Goal: Navigation & Orientation: Understand site structure

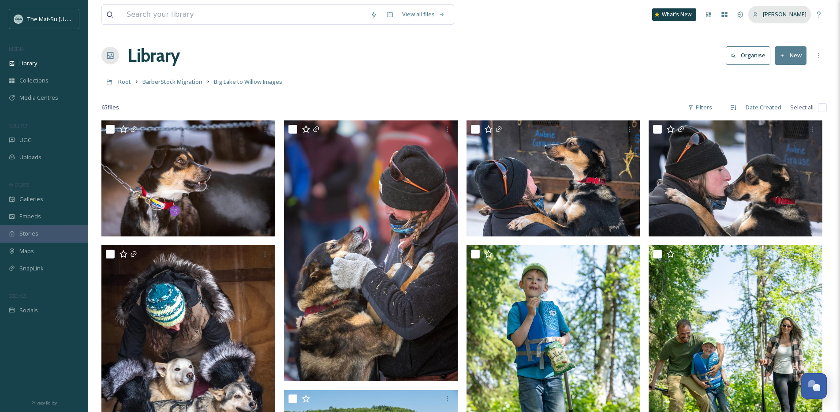
click at [794, 10] on div "[PERSON_NAME]" at bounding box center [779, 14] width 63 height 17
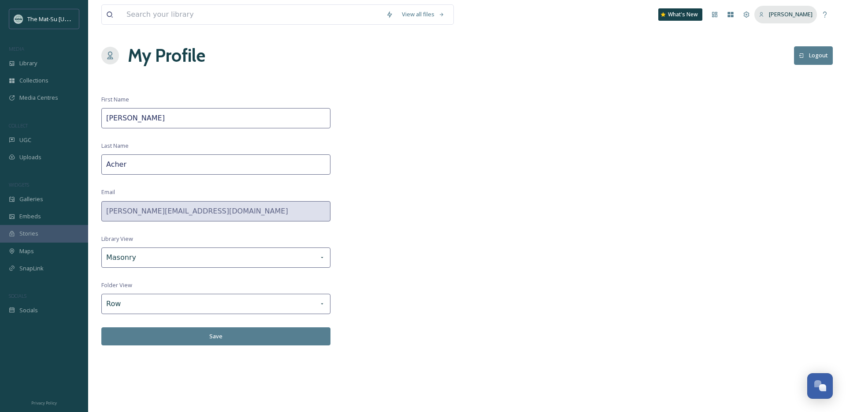
click at [797, 14] on span "[PERSON_NAME]" at bounding box center [791, 14] width 44 height 8
click at [755, 15] on div "Team Settings" at bounding box center [747, 15] width 16 height 16
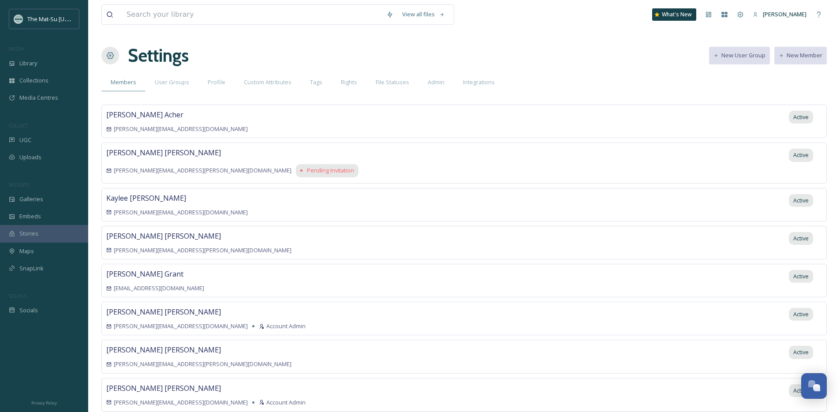
click at [393, 149] on div "[PERSON_NAME] [PERSON_NAME][EMAIL_ADDRESS][PERSON_NAME][DOMAIN_NAME] Pending In…" at bounding box center [463, 162] width 725 height 41
click at [307, 171] on span "Pending Invitation" at bounding box center [330, 170] width 47 height 8
click at [296, 174] on div "Pending Invitation" at bounding box center [327, 170] width 63 height 13
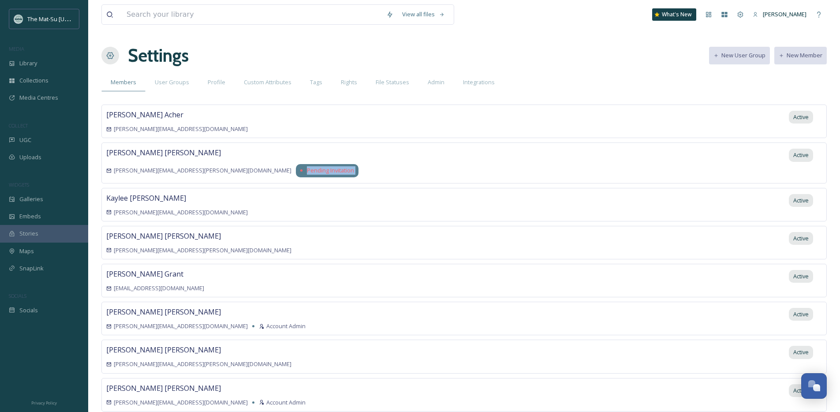
click at [296, 174] on div "Pending Invitation" at bounding box center [327, 170] width 63 height 13
click at [244, 145] on div "[PERSON_NAME] [PERSON_NAME][EMAIL_ADDRESS][PERSON_NAME][DOMAIN_NAME] Pending In…" at bounding box center [463, 162] width 725 height 41
click at [307, 166] on span "Pending Invitation" at bounding box center [330, 170] width 47 height 8
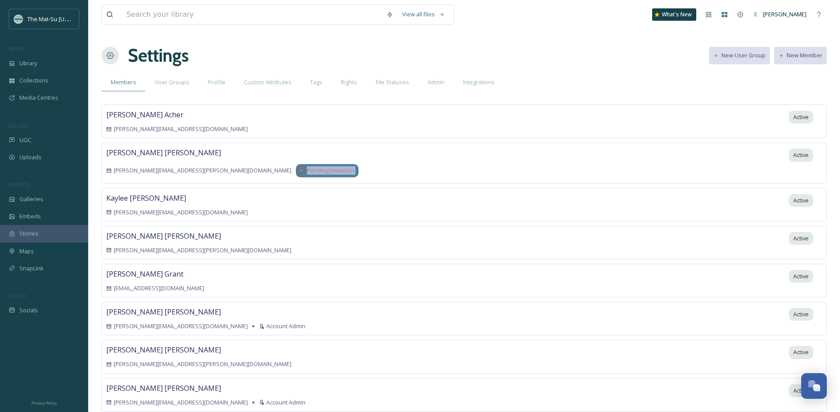
click at [307, 166] on span "Pending Invitation" at bounding box center [330, 170] width 47 height 8
click at [277, 152] on div "[PERSON_NAME] [PERSON_NAME][EMAIL_ADDRESS][PERSON_NAME][DOMAIN_NAME] Pending In…" at bounding box center [463, 162] width 725 height 41
click at [307, 167] on span "Pending Invitation" at bounding box center [330, 170] width 47 height 8
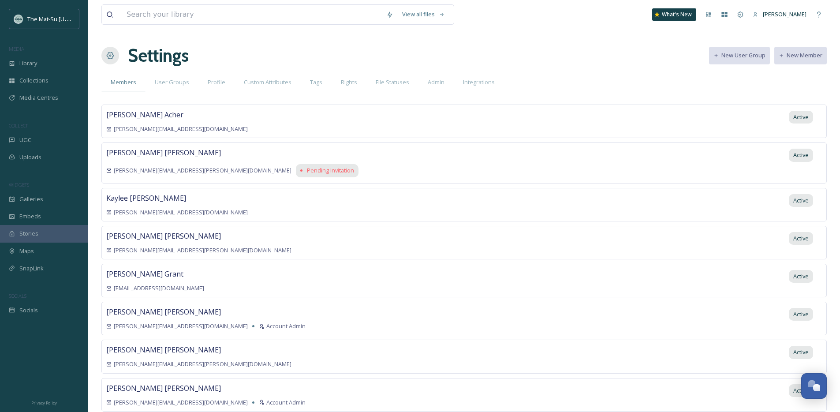
click at [276, 157] on div "[PERSON_NAME] [PERSON_NAME][EMAIL_ADDRESS][PERSON_NAME][DOMAIN_NAME] Pending In…" at bounding box center [463, 162] width 725 height 41
click at [170, 89] on div "User Groups" at bounding box center [171, 82] width 53 height 18
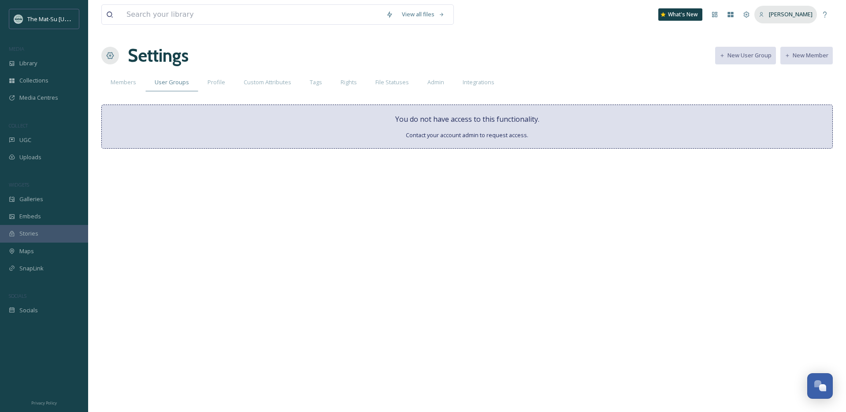
click at [785, 17] on span "[PERSON_NAME]" at bounding box center [791, 14] width 44 height 8
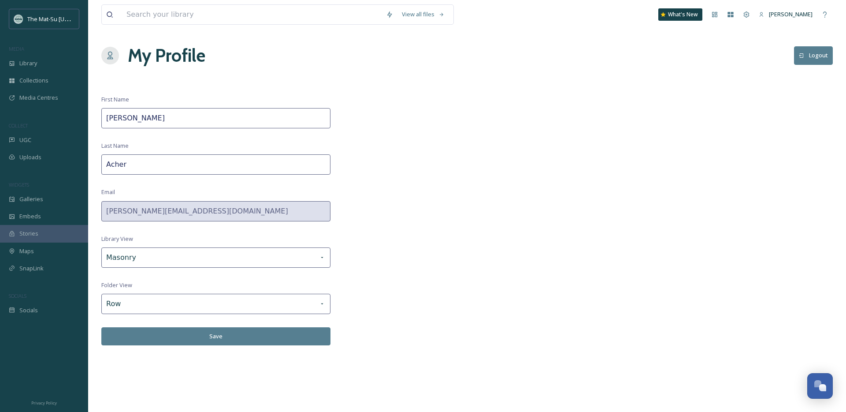
click at [830, 48] on button "Logout" at bounding box center [813, 55] width 39 height 18
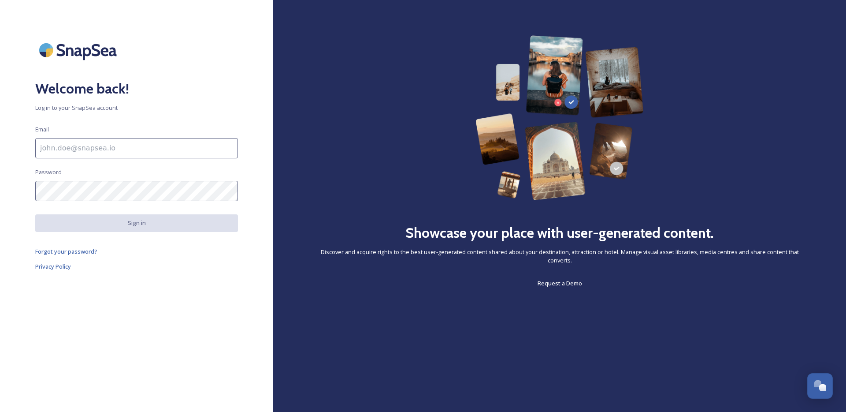
click at [89, 147] on input at bounding box center [136, 148] width 203 height 20
click at [0, 411] on com-1password-button at bounding box center [0, 412] width 0 height 0
click at [149, 141] on input at bounding box center [136, 148] width 203 height 20
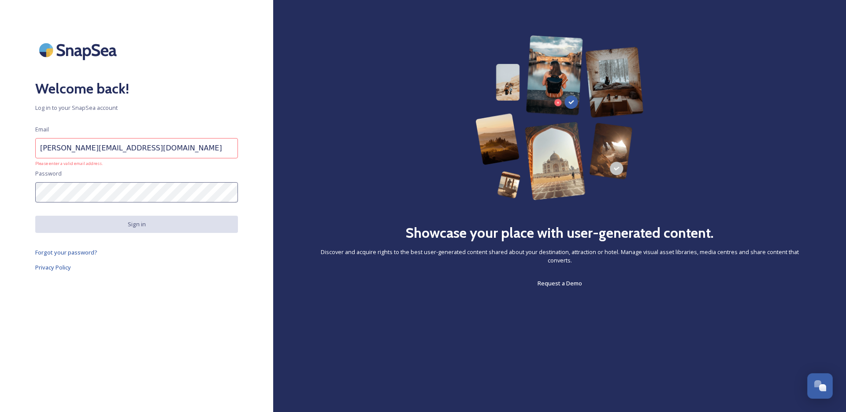
type input "[PERSON_NAME][EMAIL_ADDRESS][DOMAIN_NAME]"
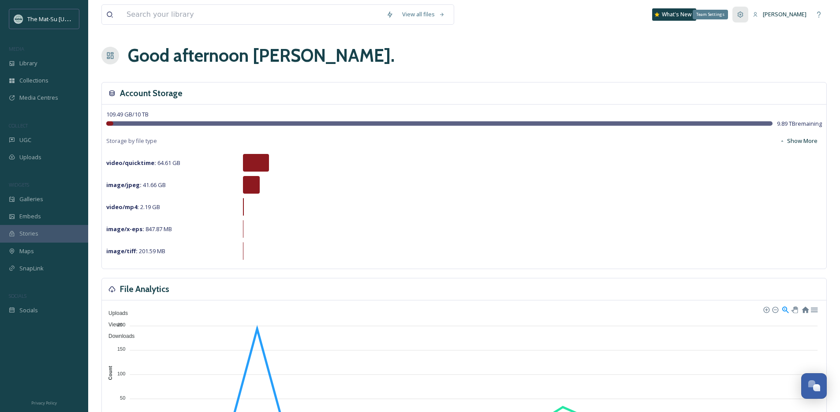
click at [744, 15] on icon at bounding box center [740, 14] width 7 height 7
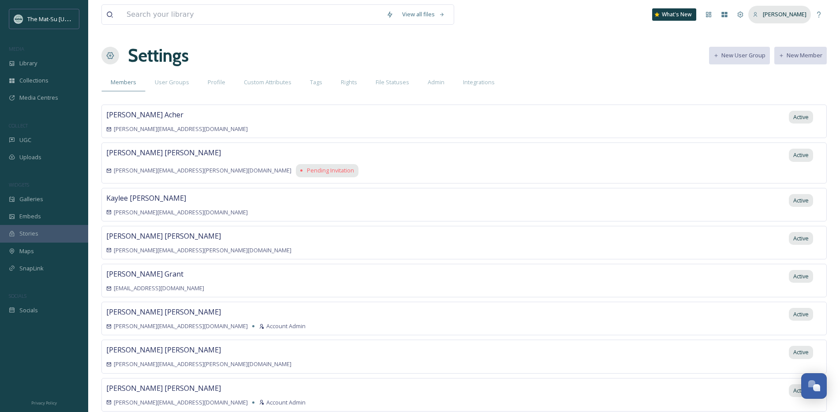
click at [772, 16] on div "[PERSON_NAME]" at bounding box center [779, 14] width 63 height 17
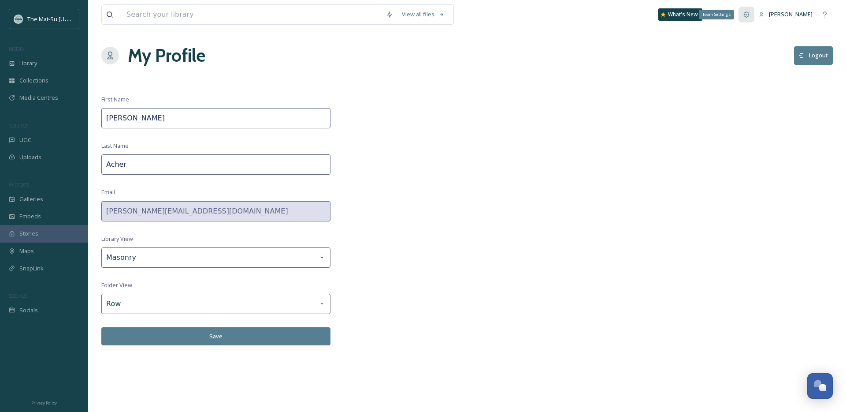
click at [755, 15] on div "Team Settings" at bounding box center [747, 15] width 16 height 16
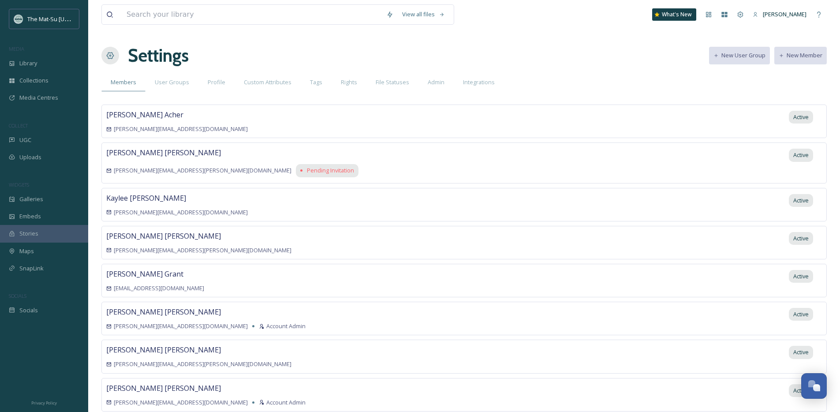
click at [235, 91] on div "View all files What's New [PERSON_NAME] Settings New User Group New Member Memb…" at bounding box center [464, 238] width 752 height 476
click at [781, 125] on div "[PERSON_NAME] [PERSON_NAME][EMAIL_ADDRESS][DOMAIN_NAME] Active" at bounding box center [463, 121] width 725 height 34
click at [803, 118] on span "Active" at bounding box center [800, 117] width 15 height 8
drag, startPoint x: 713, startPoint y: 125, endPoint x: 685, endPoint y: 127, distance: 28.8
click at [711, 125] on div "[PERSON_NAME] [PERSON_NAME][EMAIL_ADDRESS][DOMAIN_NAME] Active" at bounding box center [463, 121] width 725 height 34
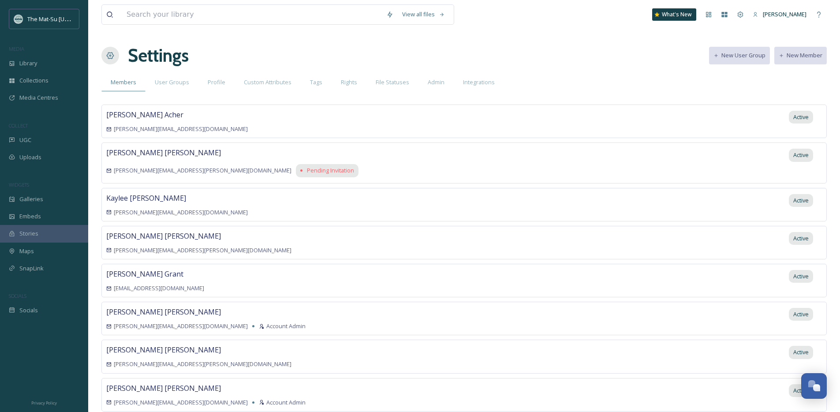
click at [132, 126] on span "[PERSON_NAME][EMAIL_ADDRESS][DOMAIN_NAME]" at bounding box center [181, 129] width 134 height 8
click at [131, 133] on span "[PERSON_NAME][EMAIL_ADDRESS][DOMAIN_NAME]" at bounding box center [181, 129] width 134 height 8
click at [794, 19] on div "[PERSON_NAME]" at bounding box center [785, 14] width 44 height 8
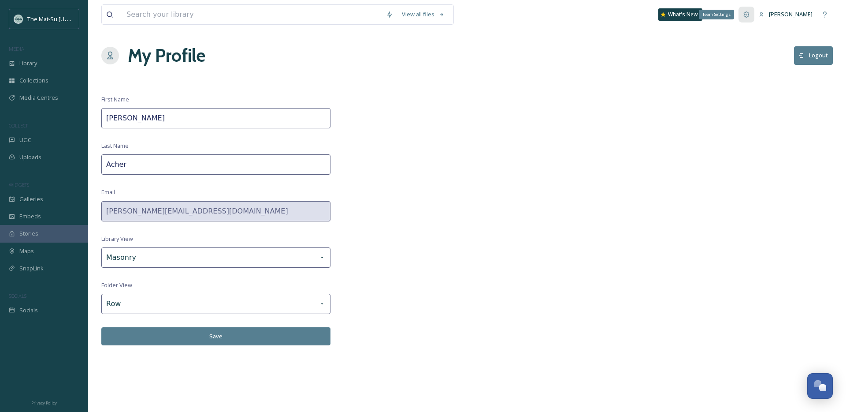
click at [750, 18] on icon at bounding box center [746, 14] width 7 height 7
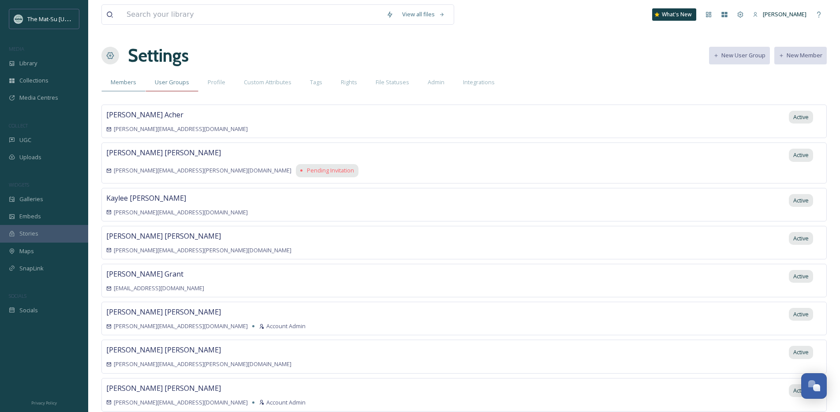
click at [182, 77] on div "User Groups" at bounding box center [171, 82] width 53 height 18
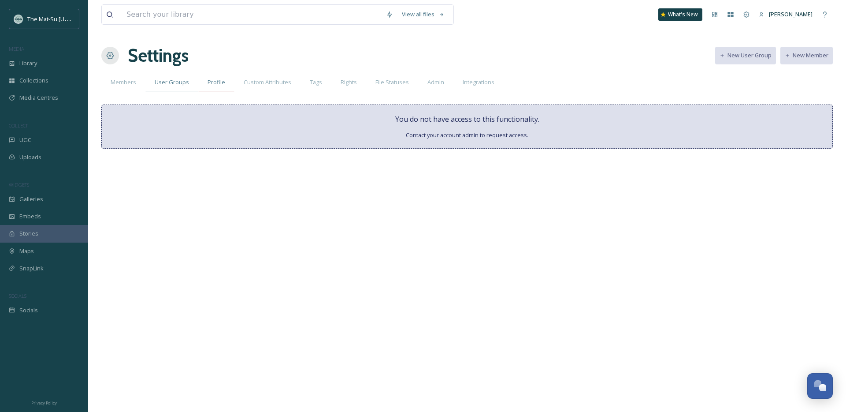
click at [220, 84] on span "Profile" at bounding box center [217, 82] width 18 height 8
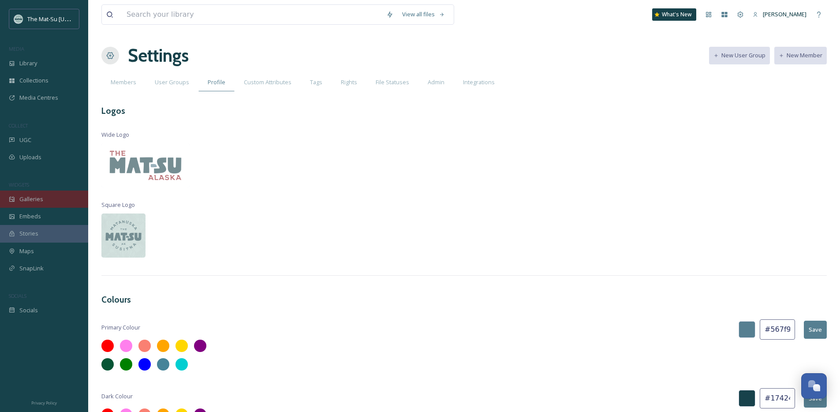
click at [30, 195] on span "Galleries" at bounding box center [31, 199] width 24 height 8
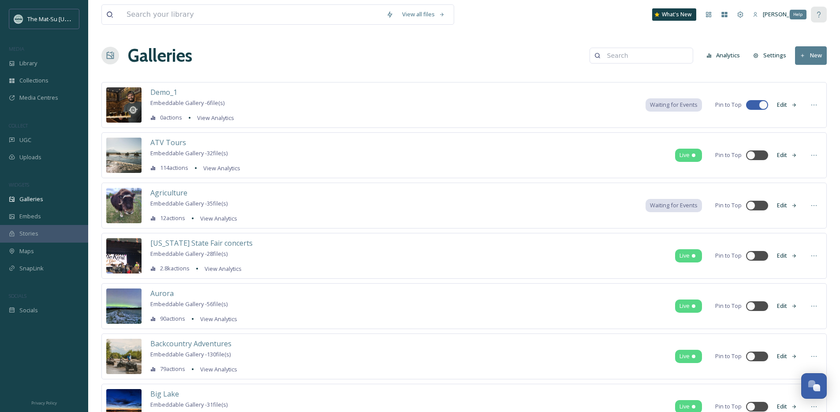
click at [825, 18] on div "Help" at bounding box center [819, 15] width 16 height 16
click at [748, 19] on div "Team Settings" at bounding box center [740, 15] width 16 height 16
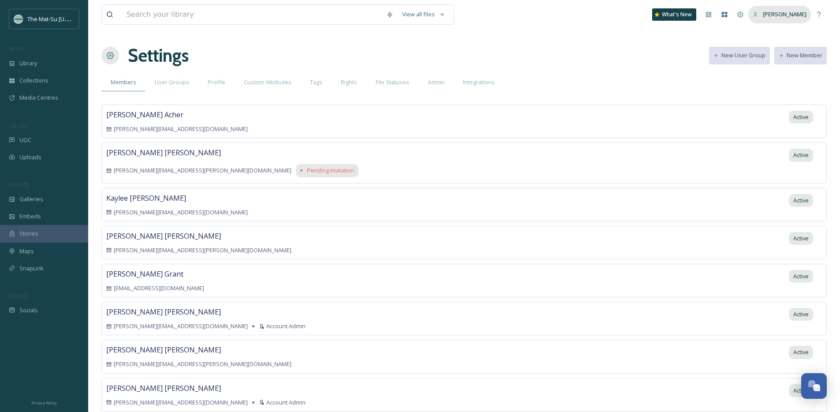
click at [780, 17] on span "[PERSON_NAME]" at bounding box center [785, 14] width 44 height 8
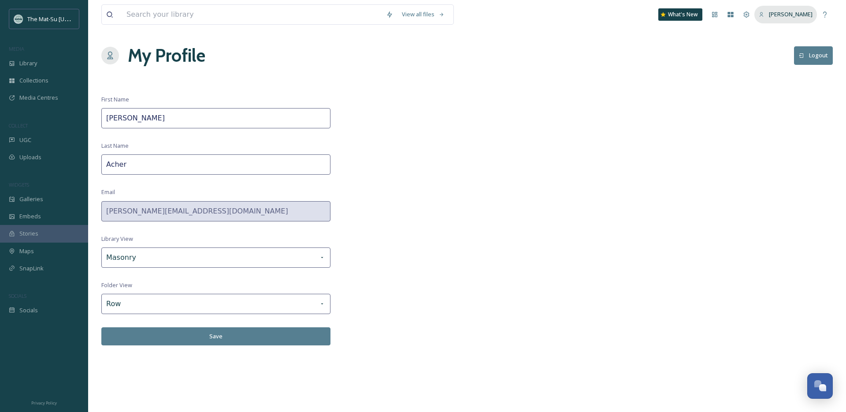
click at [784, 15] on span "[PERSON_NAME]" at bounding box center [791, 14] width 44 height 8
click at [750, 14] on icon at bounding box center [746, 14] width 7 height 7
